Goal: Find specific fact: Find specific fact

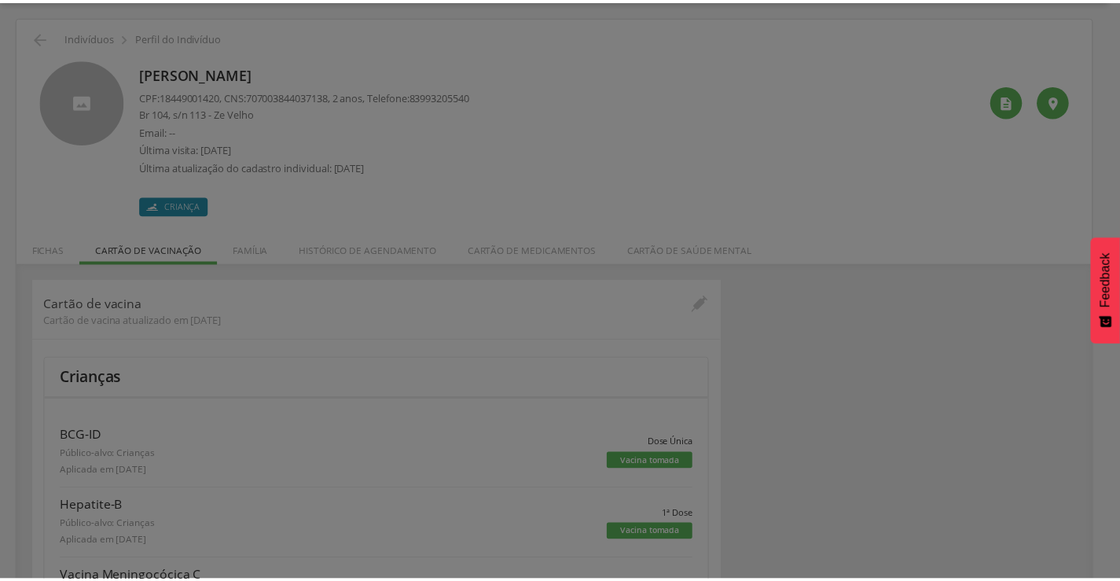
scroll to position [47, 0]
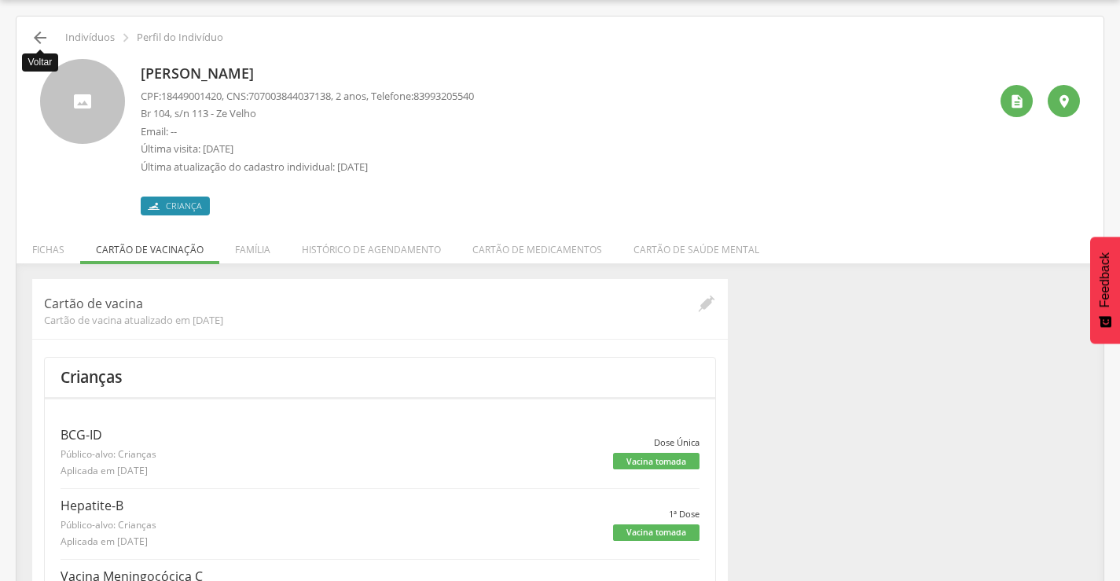
click at [43, 46] on icon "" at bounding box center [40, 37] width 19 height 19
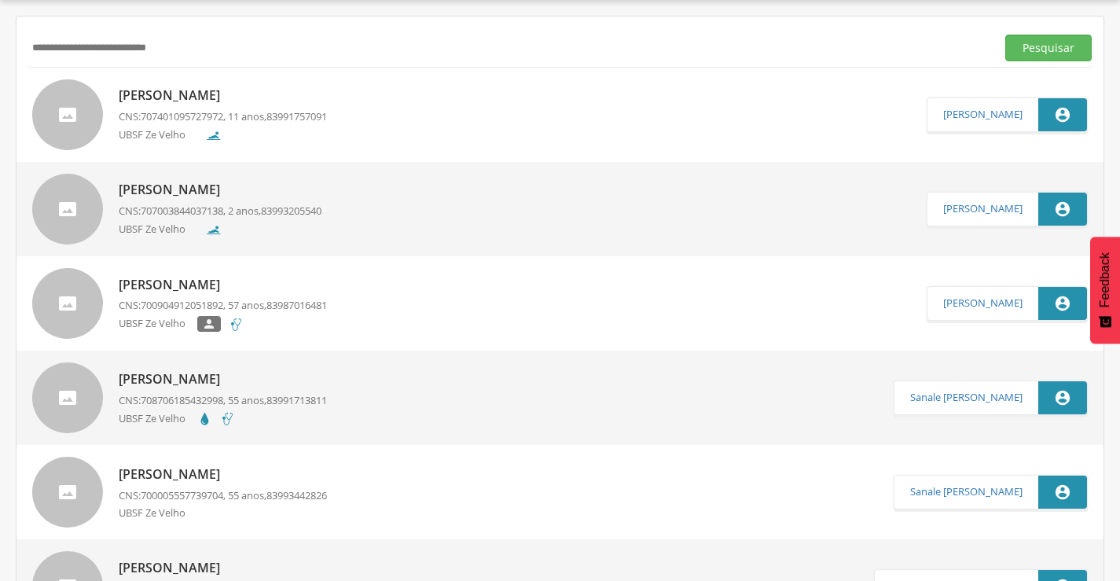
type input "**********"
drag, startPoint x: 290, startPoint y: 46, endPoint x: 36, endPoint y: 53, distance: 254.0
click at [36, 53] on input "**********" at bounding box center [508, 48] width 961 height 27
click at [1033, 52] on button "Pesquisar" at bounding box center [1048, 48] width 86 height 27
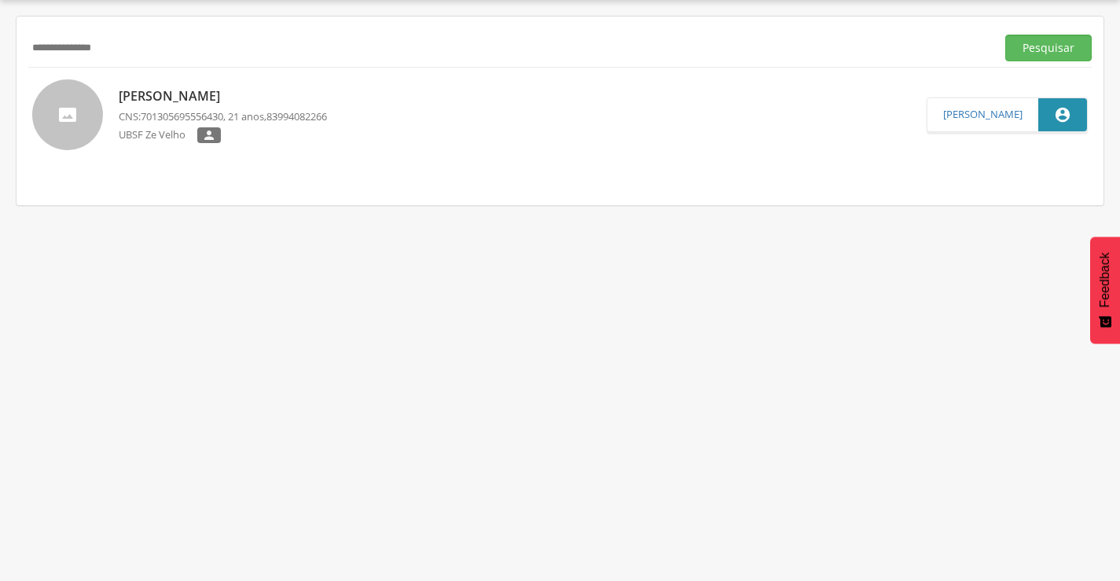
click at [224, 94] on p "[PERSON_NAME]" at bounding box center [223, 96] width 208 height 18
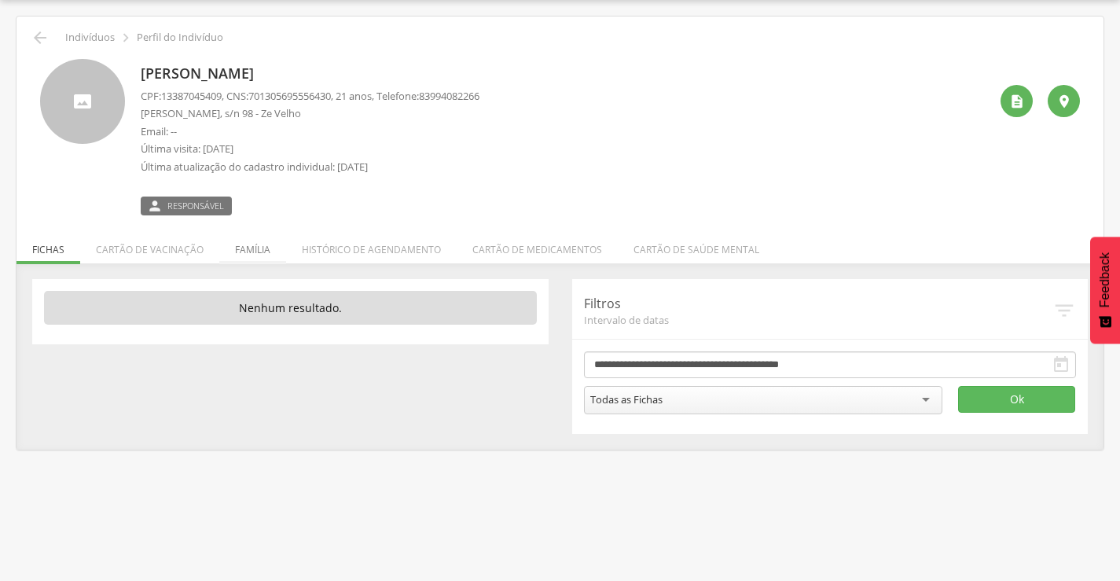
click at [257, 256] on li "Família" at bounding box center [252, 245] width 67 height 37
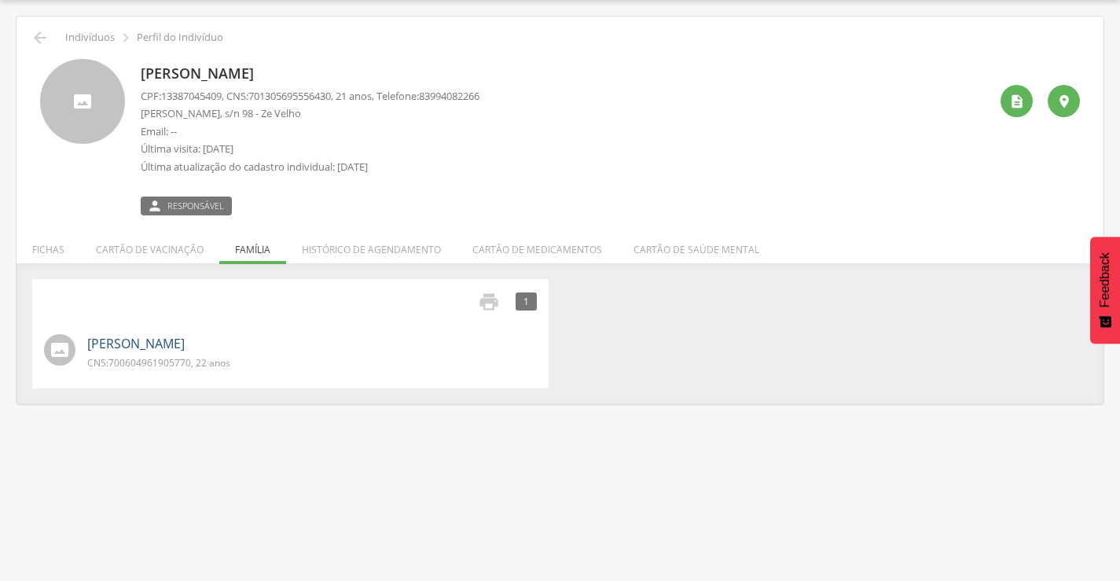
click at [160, 340] on link "[PERSON_NAME]" at bounding box center [135, 344] width 97 height 18
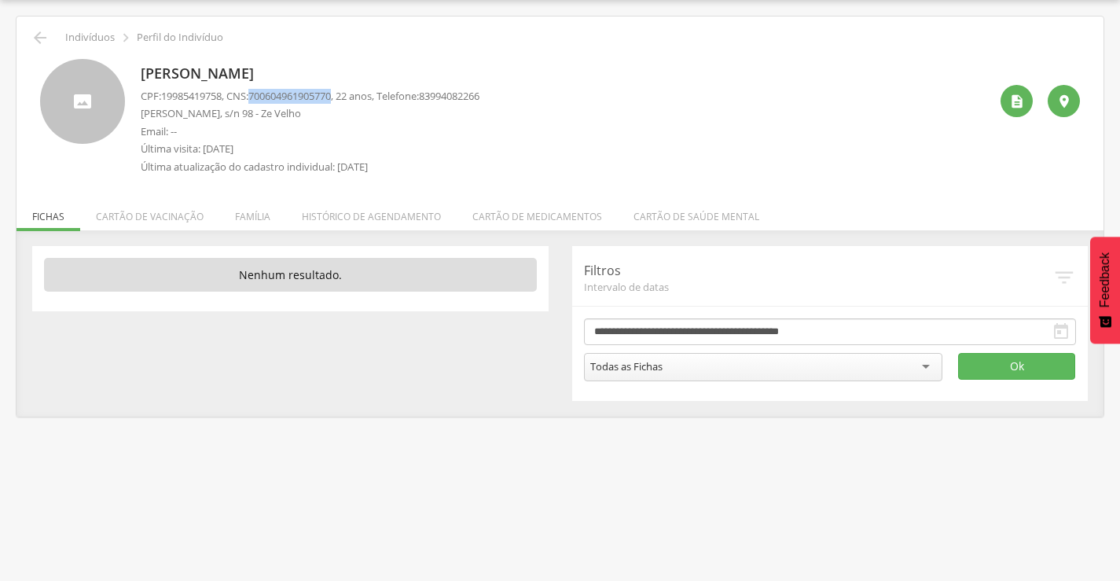
drag, startPoint x: 260, startPoint y: 96, endPoint x: 344, endPoint y: 97, distance: 84.1
click at [331, 97] on span "700604961905770" at bounding box center [289, 96] width 83 height 14
click at [40, 39] on icon "" at bounding box center [40, 37] width 19 height 19
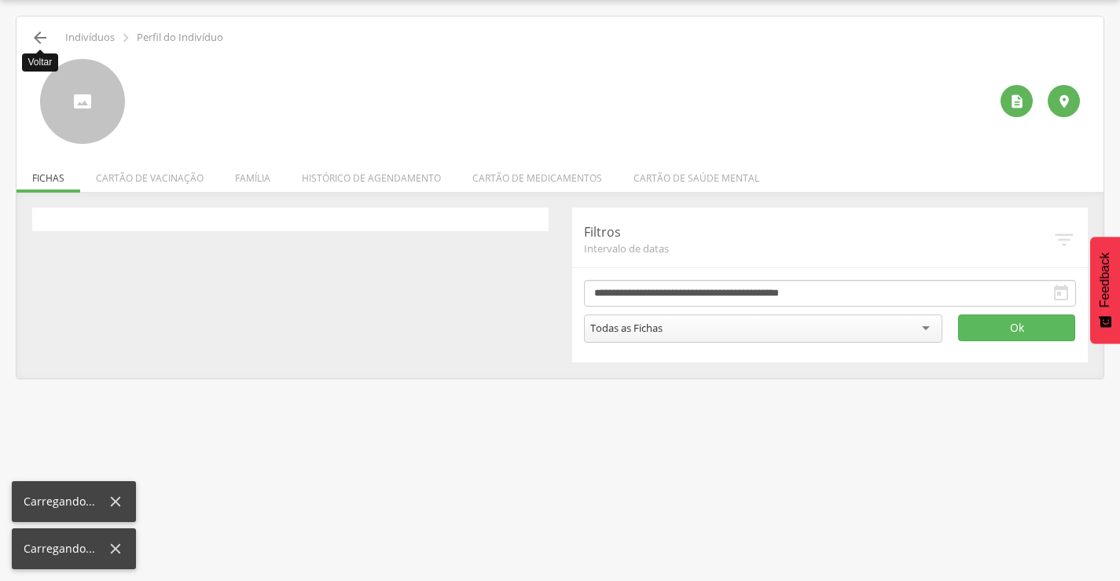
click at [40, 39] on icon "" at bounding box center [40, 37] width 19 height 19
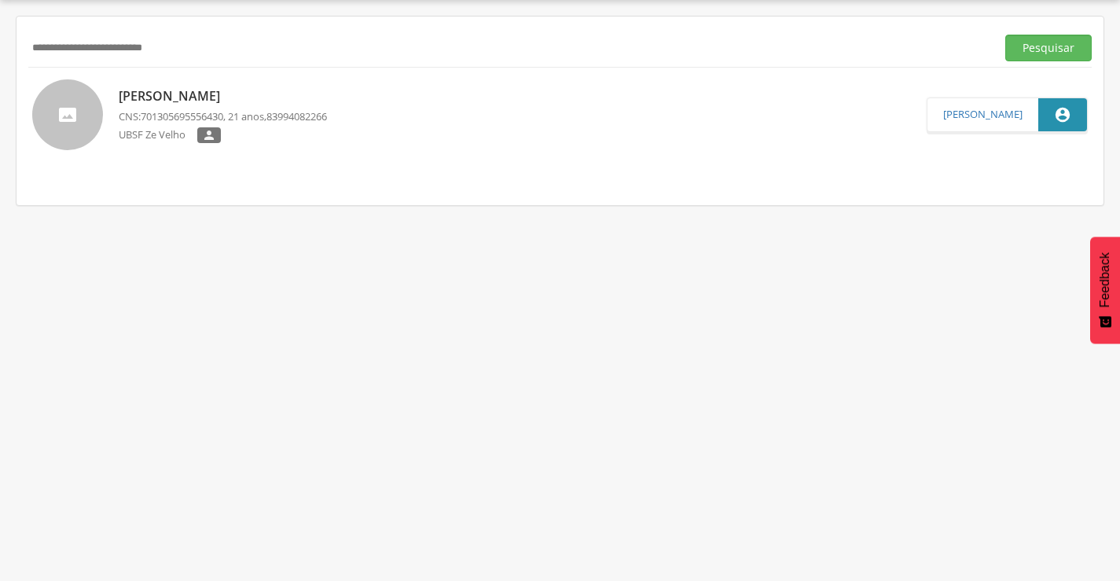
type input "**********"
click at [1005, 35] on button "Pesquisar" at bounding box center [1048, 48] width 86 height 27
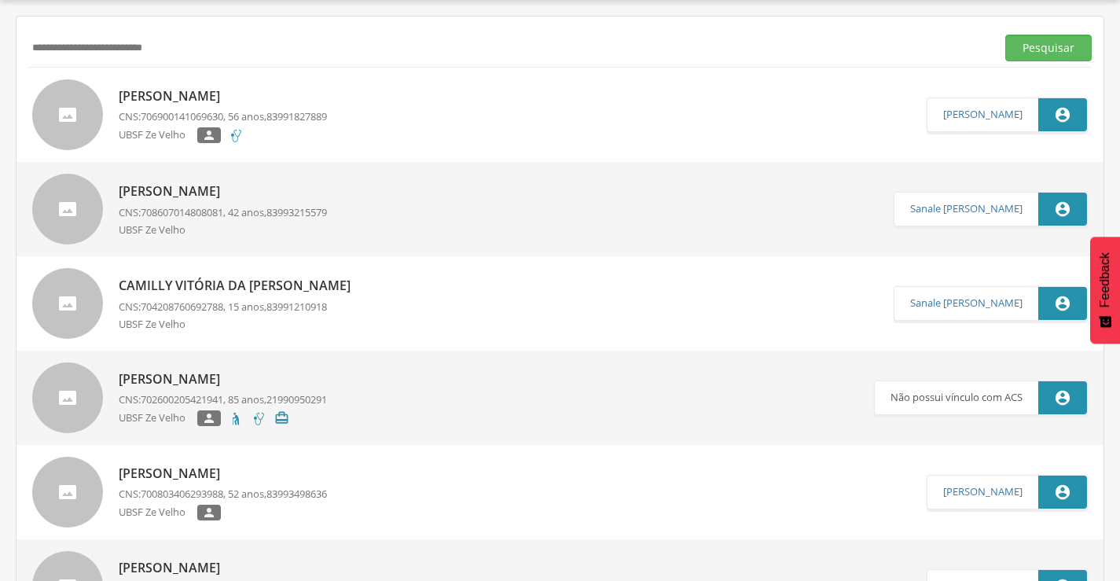
click at [293, 94] on p "[PERSON_NAME]" at bounding box center [223, 96] width 208 height 18
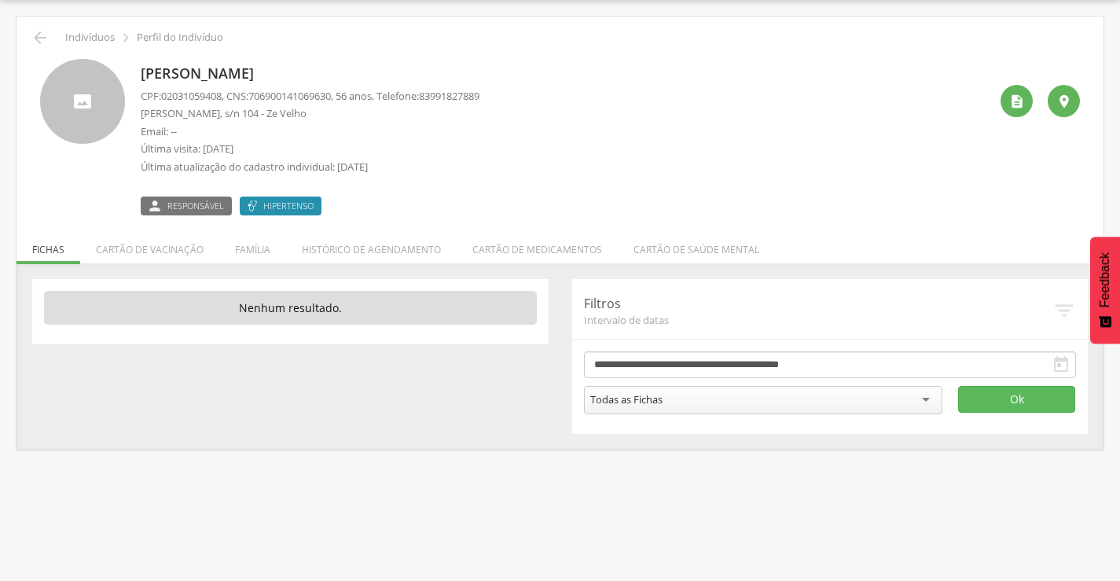
click at [258, 95] on span "706900141069630" at bounding box center [289, 96] width 83 height 14
drag, startPoint x: 259, startPoint y: 93, endPoint x: 345, endPoint y: 93, distance: 85.7
click at [331, 93] on span "706900141069630" at bounding box center [289, 96] width 83 height 14
